Goal: Task Accomplishment & Management: Complete application form

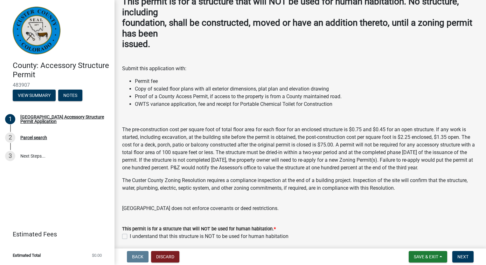
scroll to position [72, 0]
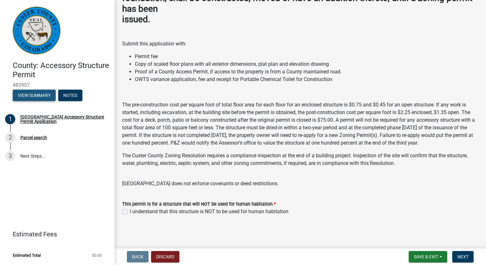
click at [35, 95] on button "View Summary" at bounding box center [34, 95] width 43 height 11
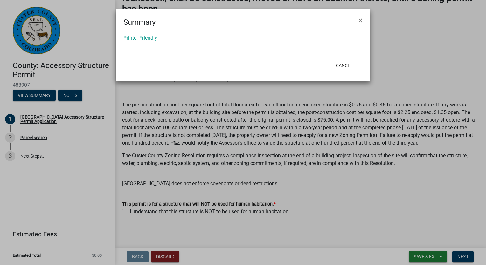
click at [67, 94] on ngb-modal-window "Summary × Printer Friendly Cancel" at bounding box center [243, 132] width 486 height 265
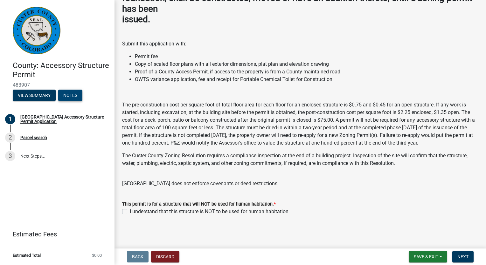
click at [67, 94] on button "Notes" at bounding box center [70, 95] width 24 height 11
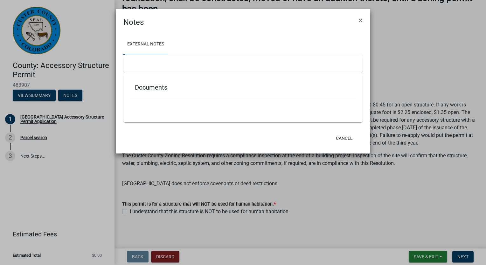
click at [46, 156] on ngb-modal-window "Notes × External Notes Documents Cancel" at bounding box center [243, 132] width 486 height 265
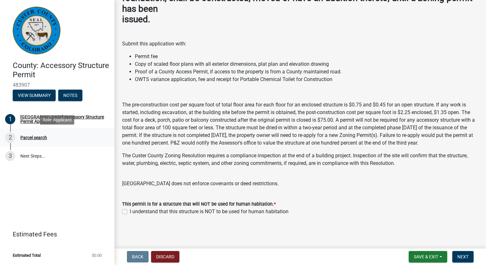
click at [43, 138] on div "Parcel search" at bounding box center [33, 137] width 27 height 4
click at [93, 117] on div "[GEOGRAPHIC_DATA] Accessory Structure Permit Application" at bounding box center [62, 119] width 84 height 9
click at [463, 256] on span "Next" at bounding box center [462, 256] width 11 height 5
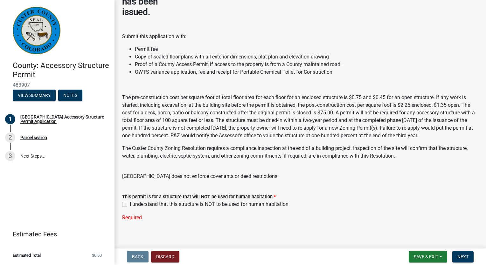
click at [130, 208] on label "I understand that this structure is NOT to be used for human habitation" at bounding box center [209, 205] width 159 height 8
click at [130, 205] on input "I understand that this structure is NOT to be used for human habitation" at bounding box center [132, 203] width 4 height 4
checkbox input "true"
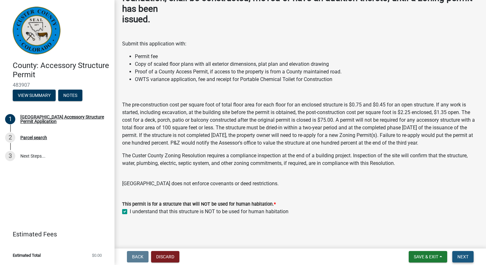
click at [460, 253] on button "Next" at bounding box center [462, 256] width 21 height 11
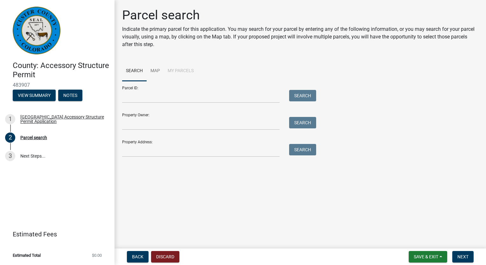
click at [175, 70] on li "My Parcels" at bounding box center [181, 71] width 34 height 20
click at [141, 126] on input "Property Owner:" at bounding box center [200, 123] width 157 height 13
type input "Mark T Schlueter"
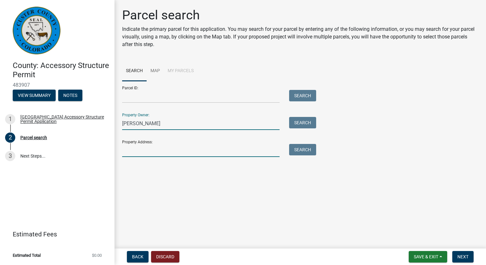
type input "[STREET_ADDRESS]"
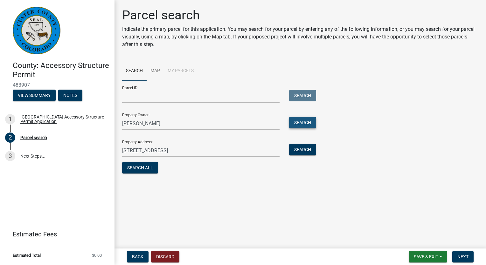
click at [308, 120] on button "Search" at bounding box center [302, 122] width 27 height 11
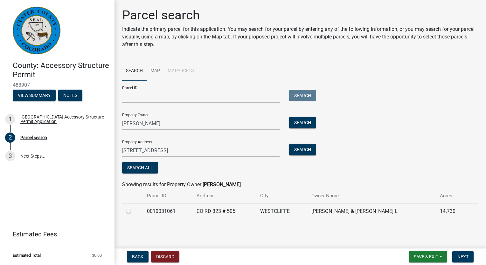
click at [134, 208] on label at bounding box center [134, 208] width 0 height 0
click at [134, 212] on input "radio" at bounding box center [136, 210] width 4 height 4
radio input "true"
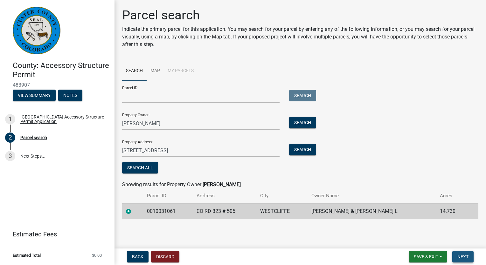
click at [466, 253] on button "Next" at bounding box center [462, 256] width 21 height 11
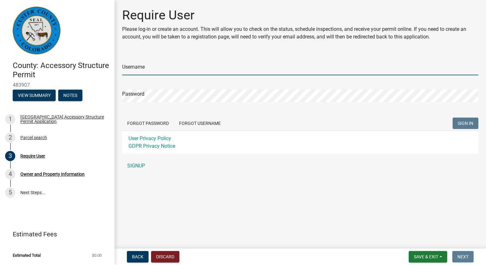
click at [188, 71] on input "Username" at bounding box center [300, 68] width 356 height 13
type input "Schluet"
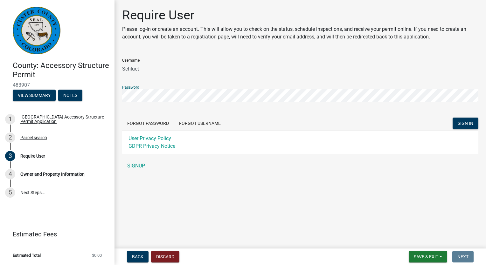
click at [452, 118] on button "SIGN IN" at bounding box center [465, 123] width 26 height 11
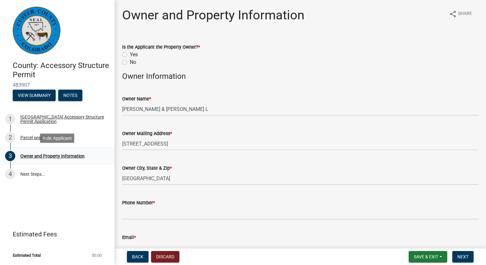
click at [50, 156] on div "Owner and Property Information" at bounding box center [52, 156] width 64 height 4
click at [30, 30] on img at bounding box center [37, 31] width 48 height 48
click at [34, 94] on button "View Summary" at bounding box center [34, 95] width 43 height 11
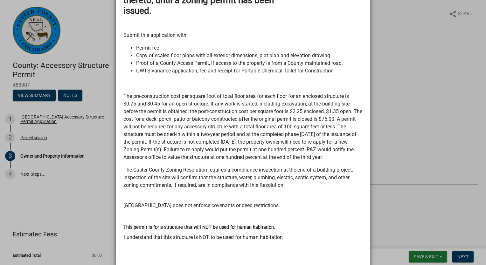
scroll to position [146, 0]
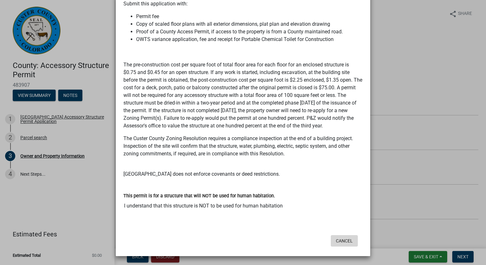
click at [343, 241] on button "Cancel" at bounding box center [344, 240] width 27 height 11
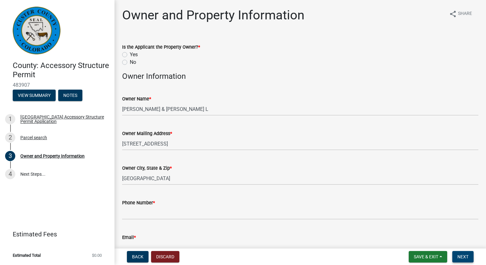
click at [464, 256] on span "Next" at bounding box center [462, 256] width 11 height 5
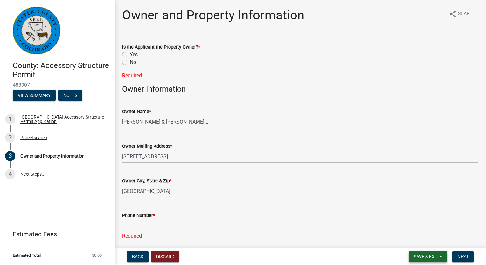
click at [420, 259] on span "Save & Exit" at bounding box center [426, 256] width 24 height 5
click at [416, 242] on button "Save & Exit" at bounding box center [421, 240] width 51 height 15
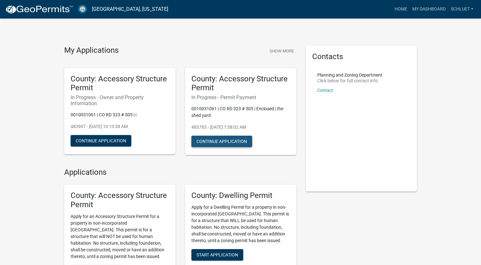
click at [221, 142] on button "Continue Application" at bounding box center [221, 141] width 61 height 11
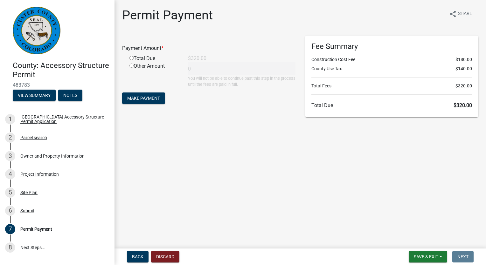
click at [132, 57] on input "radio" at bounding box center [131, 58] width 4 height 4
radio input "true"
type input "320"
click at [141, 99] on span "Make Payment" at bounding box center [143, 98] width 33 height 5
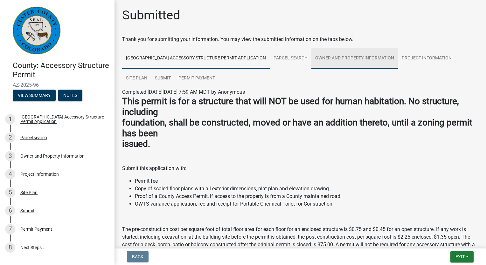
click at [371, 58] on link "Owner and Property Information" at bounding box center [354, 58] width 86 height 20
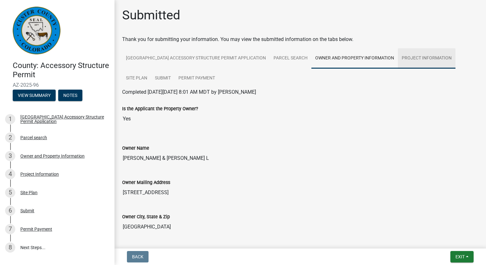
click at [431, 56] on link "Project Information" at bounding box center [427, 58] width 58 height 20
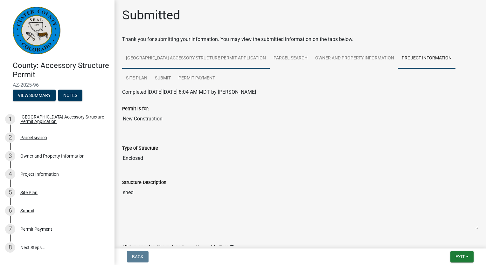
click at [136, 61] on link "[GEOGRAPHIC_DATA] Accessory Structure Permit Application" at bounding box center [196, 58] width 148 height 20
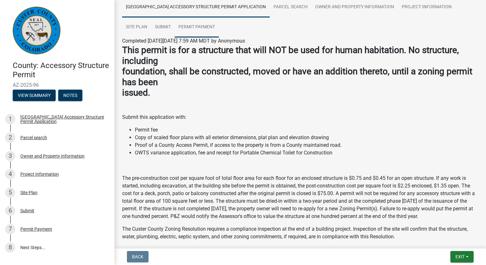
scroll to position [145, 0]
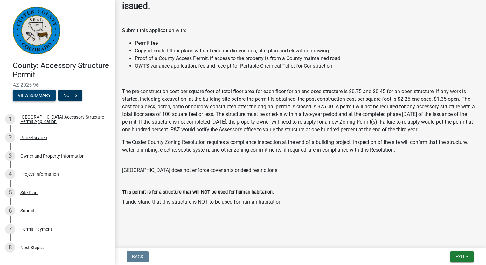
click at [28, 95] on button "View Summary" at bounding box center [34, 95] width 43 height 11
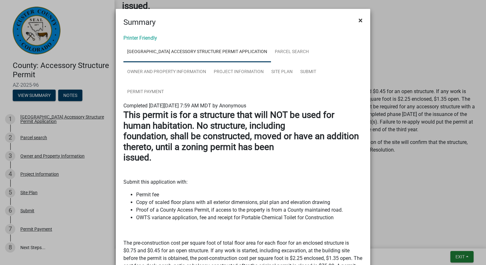
click at [359, 21] on span "×" at bounding box center [360, 20] width 4 height 9
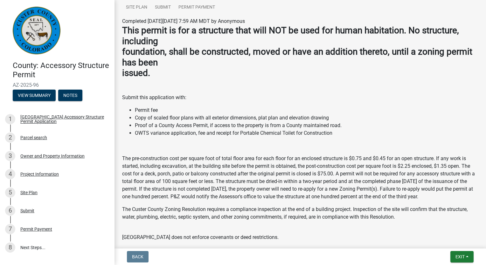
scroll to position [0, 0]
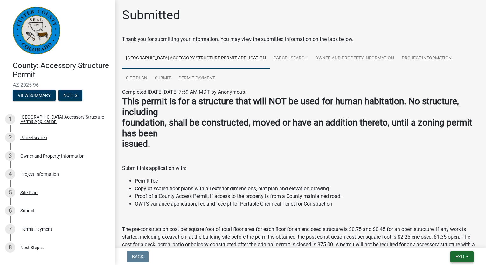
click at [453, 256] on button "Exit" at bounding box center [461, 256] width 23 height 11
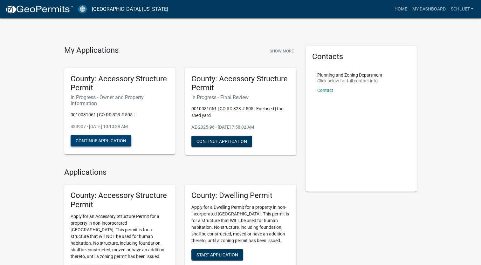
click at [81, 143] on button "Continue Application" at bounding box center [101, 140] width 61 height 11
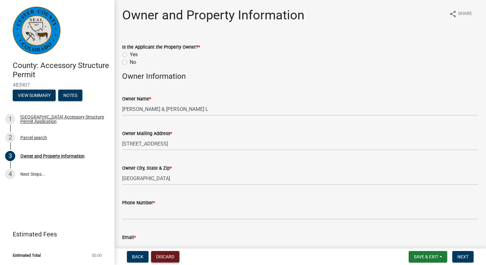
click at [167, 256] on button "Discard" at bounding box center [165, 256] width 28 height 11
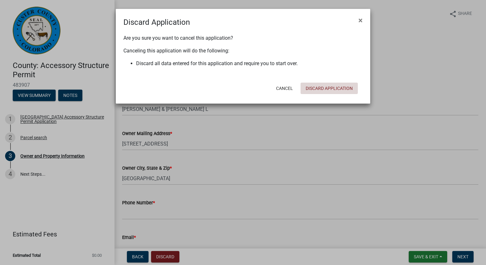
click at [326, 89] on button "Discard Application" at bounding box center [328, 88] width 57 height 11
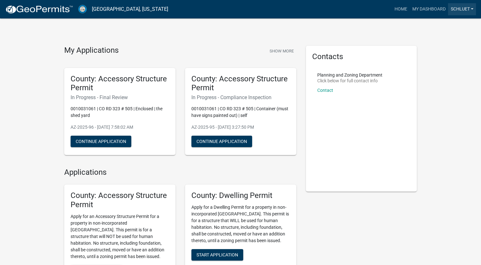
click at [472, 7] on link "Schluet" at bounding box center [462, 9] width 28 height 12
click at [443, 48] on link "Logout" at bounding box center [450, 46] width 51 height 15
